Goal: Navigation & Orientation: Find specific page/section

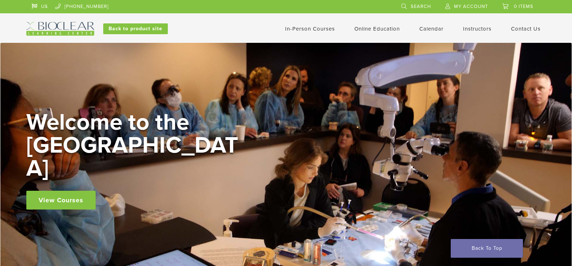
click at [528, 32] on li "Contact Us" at bounding box center [526, 29] width 30 height 9
click at [520, 27] on link "Contact Us" at bounding box center [526, 29] width 30 height 6
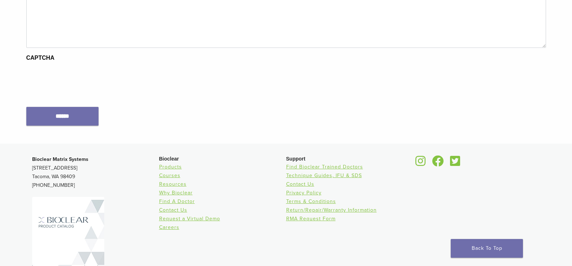
scroll to position [397, 0]
click at [171, 167] on link "Products" at bounding box center [170, 166] width 23 height 6
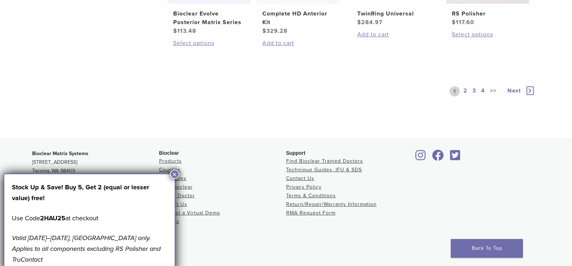
scroll to position [704, 0]
